Goal: Find specific page/section: Find specific page/section

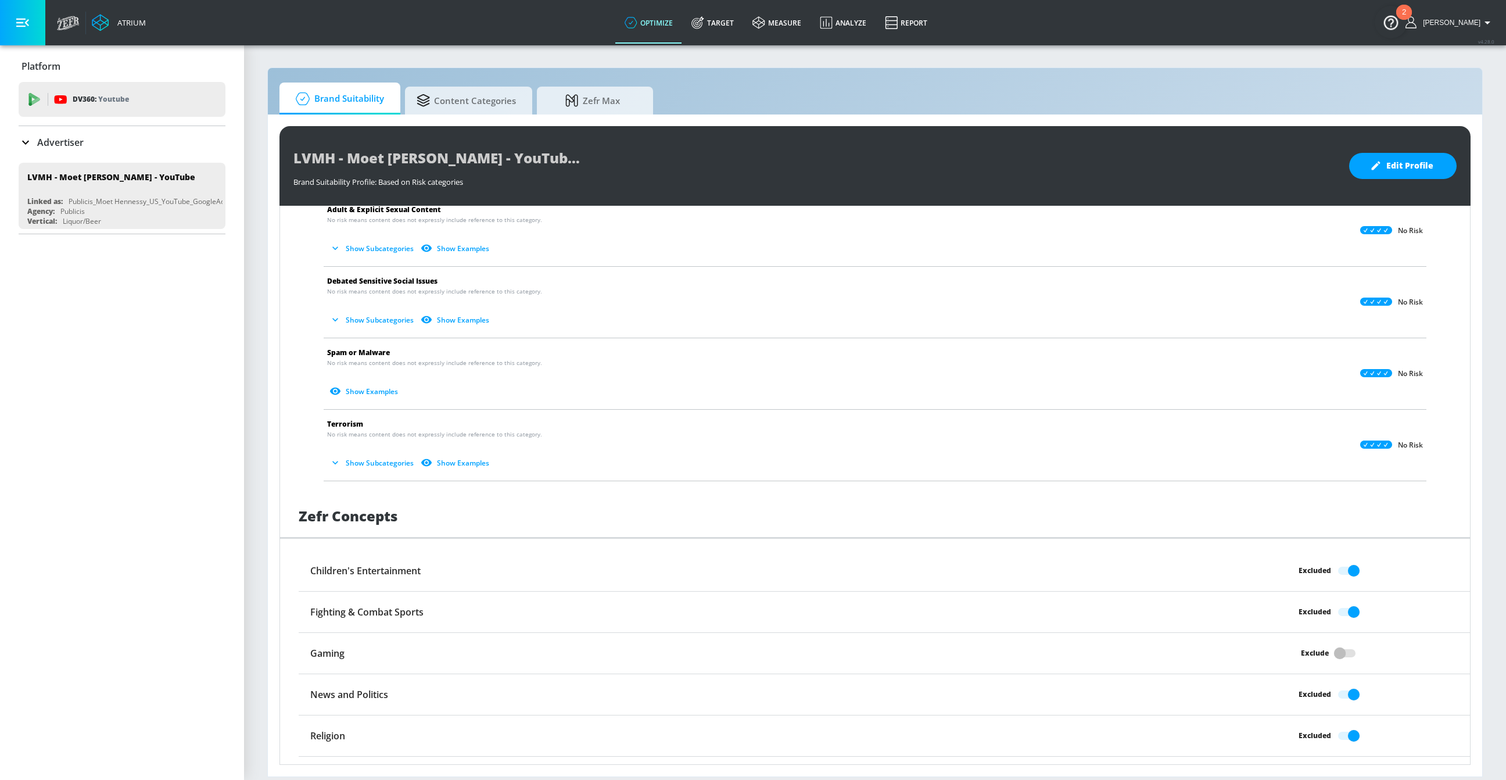
scroll to position [336, 0]
